Goal: Task Accomplishment & Management: Complete application form

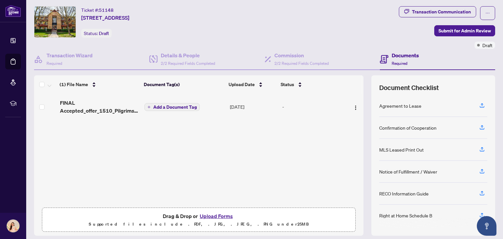
scroll to position [34, 0]
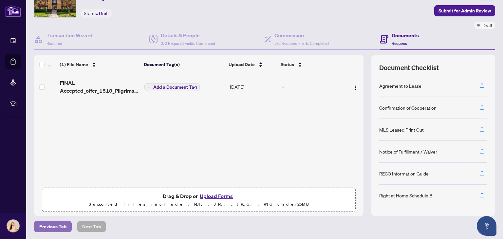
click at [61, 224] on span "Previous Tab" at bounding box center [52, 226] width 27 height 10
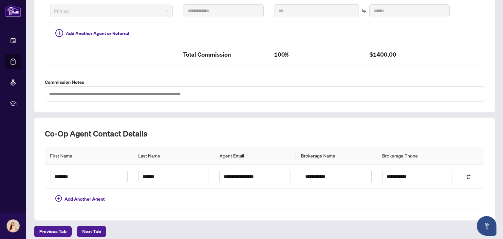
scroll to position [191, 0]
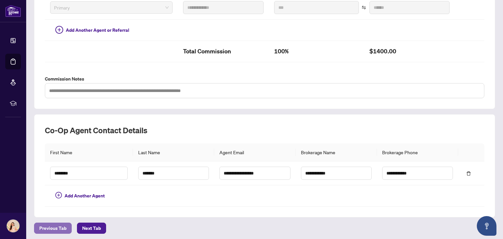
click at [58, 225] on span "Previous Tab" at bounding box center [52, 228] width 27 height 10
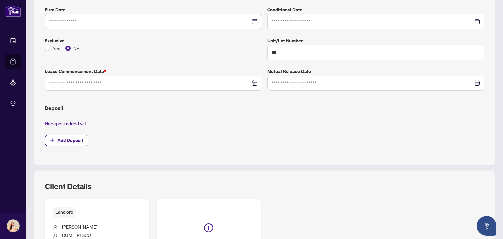
type input "**********"
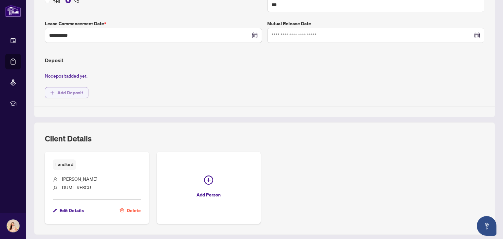
click at [65, 88] on span "Add Deposit" at bounding box center [70, 92] width 26 height 10
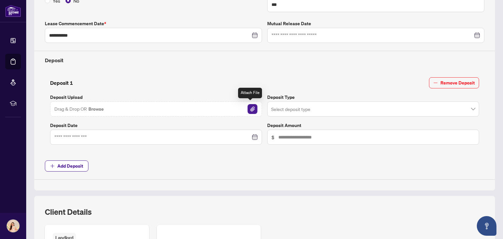
click at [253, 108] on img "button" at bounding box center [252, 109] width 10 height 10
click at [249, 109] on img "button" at bounding box center [252, 109] width 10 height 10
click at [250, 105] on img "button" at bounding box center [252, 109] width 10 height 10
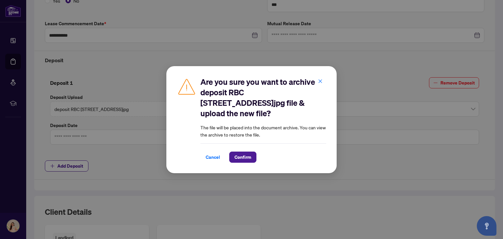
click at [211, 155] on span "Cancel" at bounding box center [213, 157] width 14 height 10
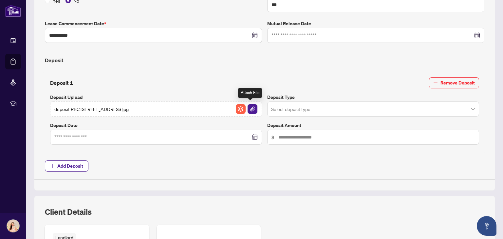
click at [250, 105] on img "button" at bounding box center [252, 109] width 10 height 10
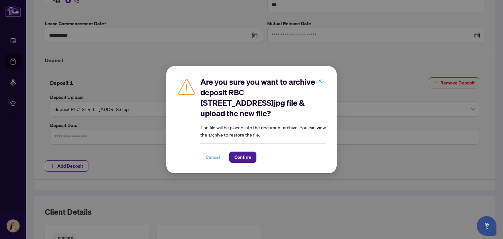
click at [211, 155] on span "Cancel" at bounding box center [213, 157] width 14 height 10
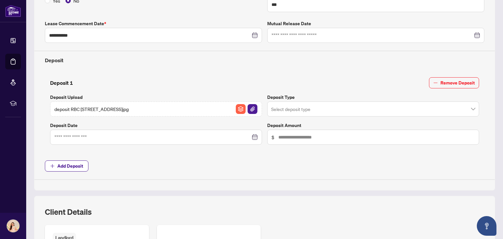
click at [309, 109] on input "search" at bounding box center [370, 110] width 198 height 14
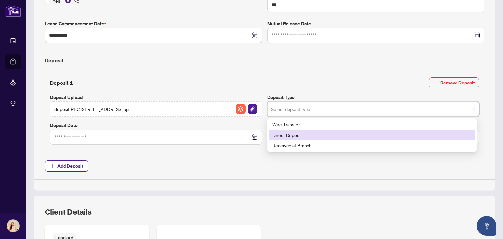
click at [293, 134] on div "Direct Deposit" at bounding box center [371, 134] width 199 height 7
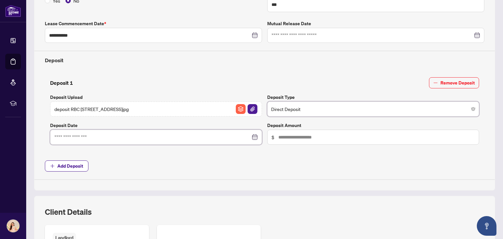
click at [76, 136] on input at bounding box center [152, 137] width 196 height 7
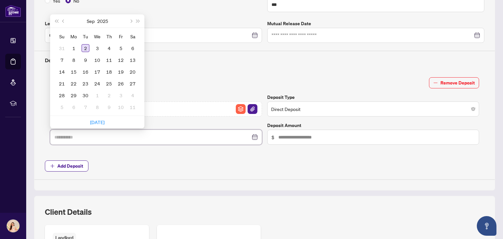
type input "**********"
click at [85, 45] on div "2" at bounding box center [85, 48] width 8 height 8
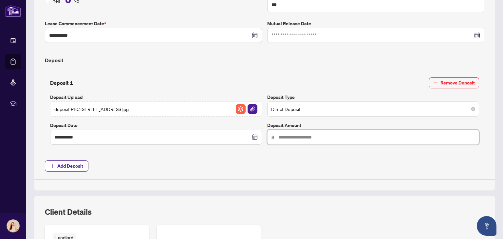
click at [295, 138] on input "text" at bounding box center [376, 137] width 196 height 7
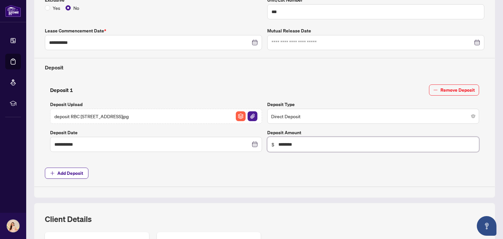
scroll to position [224, 0]
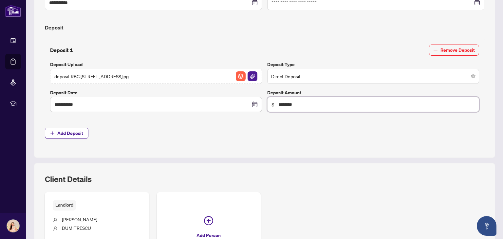
type input "********"
click at [250, 74] on img "button" at bounding box center [252, 76] width 10 height 10
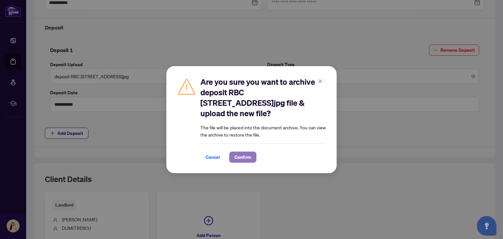
click at [244, 154] on span "Confirm" at bounding box center [242, 157] width 17 height 10
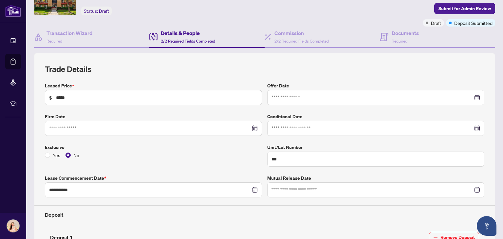
scroll to position [0, 0]
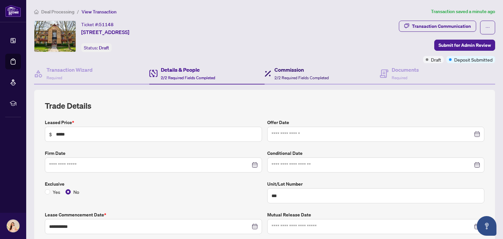
click at [299, 77] on span "2/2 Required Fields Completed" at bounding box center [301, 77] width 54 height 5
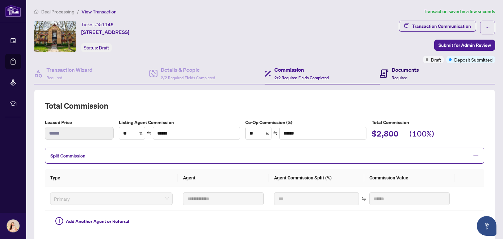
click at [398, 73] on h4 "Documents" at bounding box center [404, 70] width 27 height 8
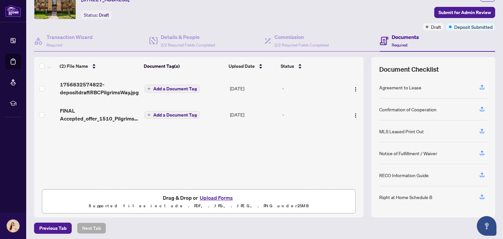
scroll to position [34, 0]
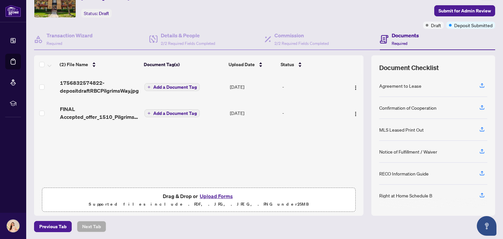
click at [101, 87] on span "1756832574822-depositdraftRBCPilgrimsWay.jpg" at bounding box center [100, 87] width 80 height 16
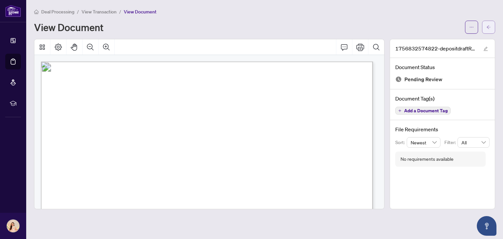
click at [491, 28] on button "button" at bounding box center [488, 27] width 13 height 13
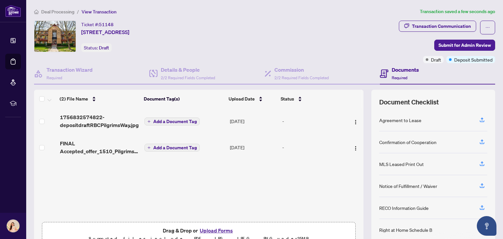
click at [216, 230] on button "Upload Forms" at bounding box center [216, 230] width 37 height 9
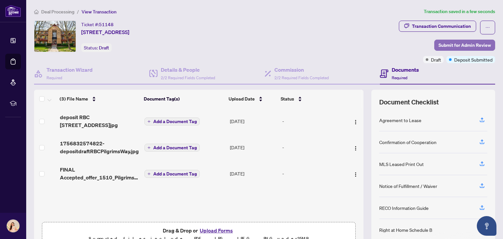
click at [466, 47] on span "Submit for Admin Review" at bounding box center [464, 45] width 52 height 10
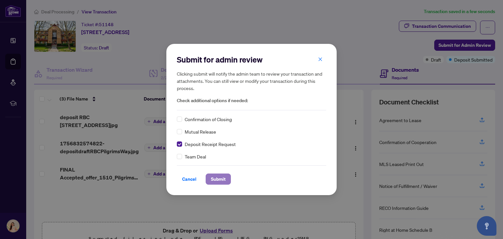
click at [216, 178] on span "Submit" at bounding box center [218, 179] width 15 height 10
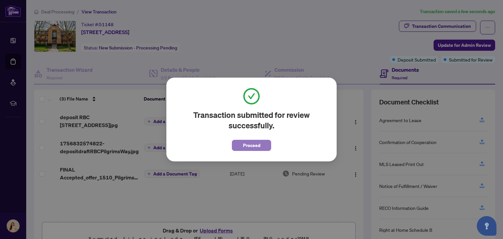
click at [257, 144] on span "Proceed" at bounding box center [251, 145] width 17 height 10
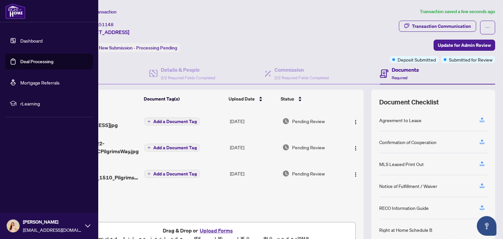
click at [35, 40] on link "Dashboard" at bounding box center [31, 41] width 22 height 6
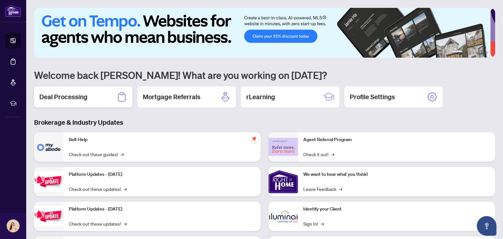
click at [110, 99] on div "Deal Processing" at bounding box center [83, 96] width 98 height 21
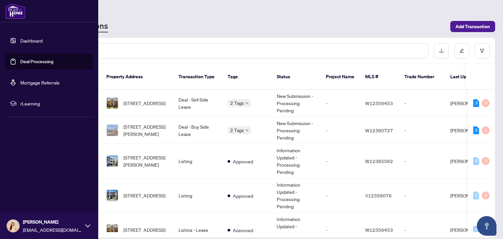
click at [43, 38] on link "Dashboard" at bounding box center [31, 41] width 22 height 6
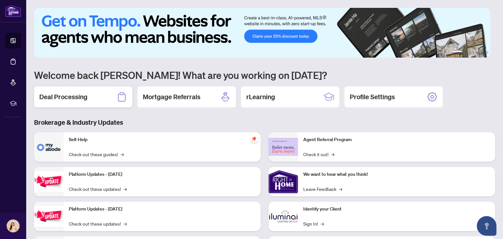
click at [100, 95] on div "Deal Processing" at bounding box center [83, 96] width 98 height 21
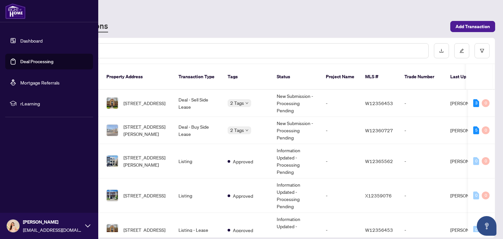
click at [29, 38] on link "Dashboard" at bounding box center [31, 41] width 22 height 6
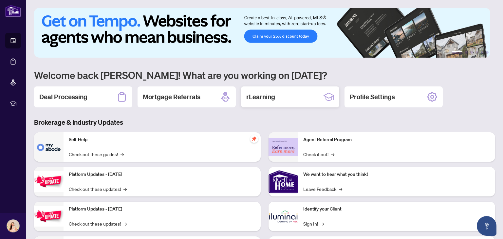
click at [268, 93] on h2 "rLearning" at bounding box center [260, 96] width 29 height 9
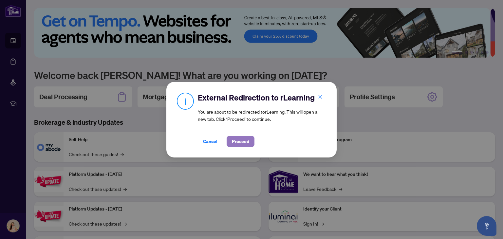
click at [245, 138] on span "Proceed" at bounding box center [240, 141] width 17 height 10
